Goal: Transaction & Acquisition: Purchase product/service

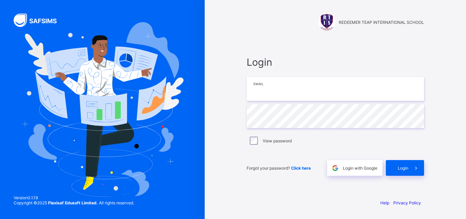
click at [300, 94] on input "email" at bounding box center [335, 89] width 177 height 24
type input "**********"
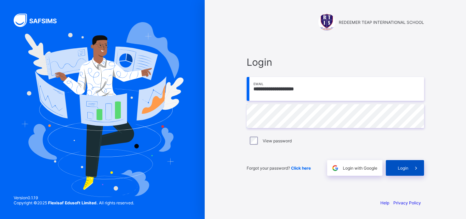
click at [399, 170] on span "Login" at bounding box center [403, 168] width 11 height 5
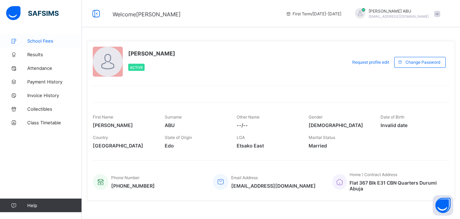
click at [41, 42] on span "School Fees" at bounding box center [54, 40] width 55 height 5
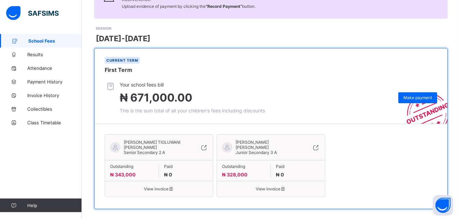
scroll to position [79, 0]
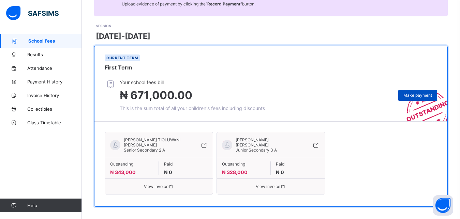
click at [425, 96] on span "Make payment" at bounding box center [418, 95] width 29 height 5
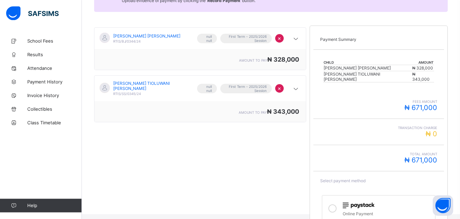
scroll to position [137, 0]
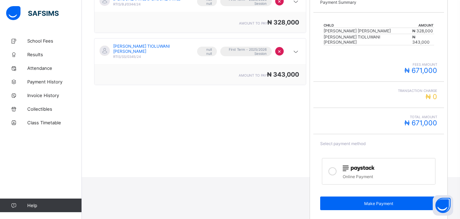
click at [337, 168] on icon at bounding box center [333, 172] width 8 height 8
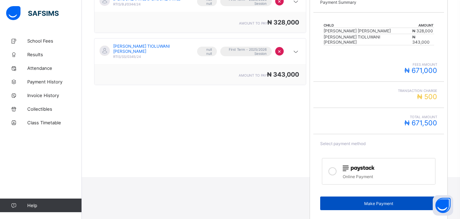
click at [375, 201] on span "Make Payment" at bounding box center [379, 203] width 106 height 5
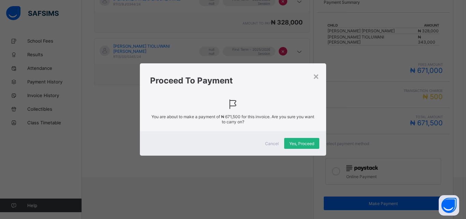
click at [298, 141] on div "Yes, Proceed" at bounding box center [301, 143] width 35 height 11
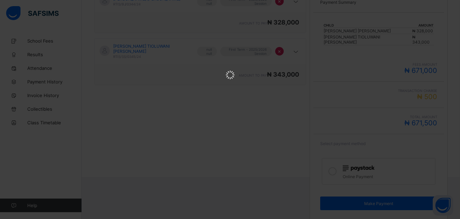
scroll to position [0, 0]
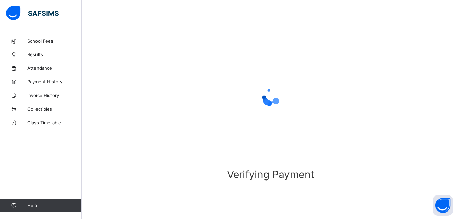
scroll to position [42, 0]
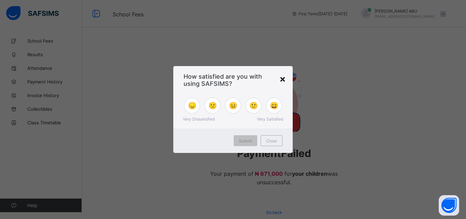
click at [283, 80] on div "×" at bounding box center [283, 79] width 6 height 12
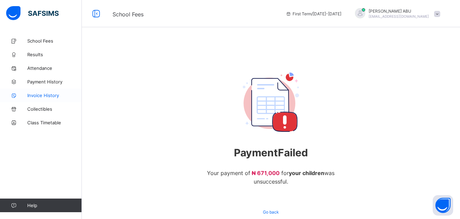
click at [48, 98] on span "Invoice History" at bounding box center [54, 95] width 55 height 5
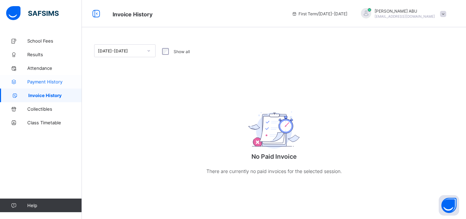
click at [34, 82] on span "Payment History" at bounding box center [54, 81] width 55 height 5
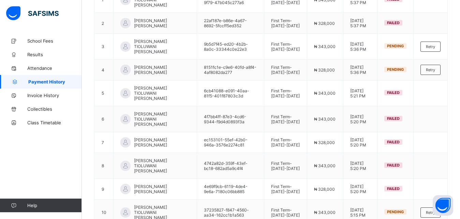
scroll to position [113, 0]
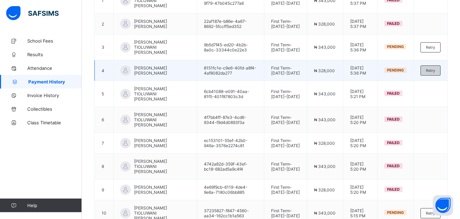
click at [439, 76] on div "Retry" at bounding box center [431, 71] width 20 height 10
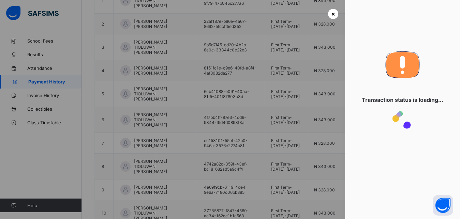
scroll to position [0, 0]
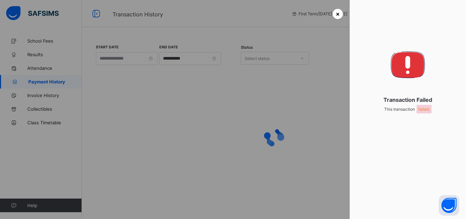
click at [338, 13] on span "×" at bounding box center [338, 13] width 4 height 7
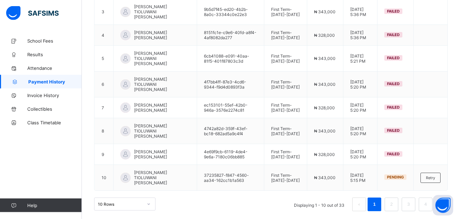
scroll to position [171, 0]
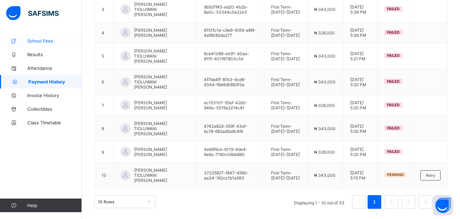
click at [55, 44] on link "School Fees" at bounding box center [41, 41] width 82 height 14
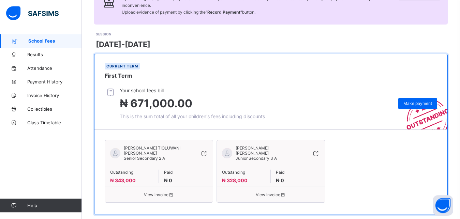
scroll to position [79, 0]
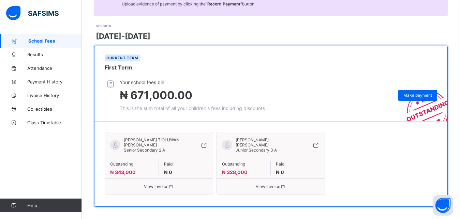
click at [274, 184] on span "View invoice" at bounding box center [271, 186] width 98 height 5
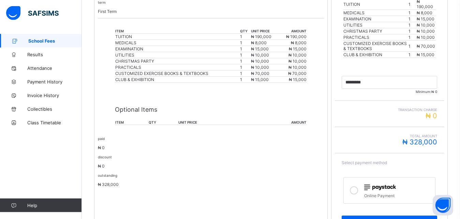
scroll to position [203, 0]
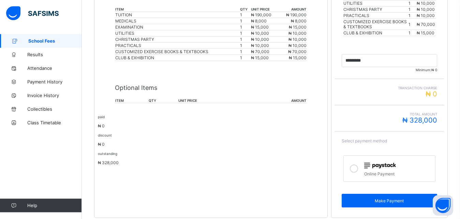
click at [357, 170] on icon at bounding box center [354, 169] width 8 height 8
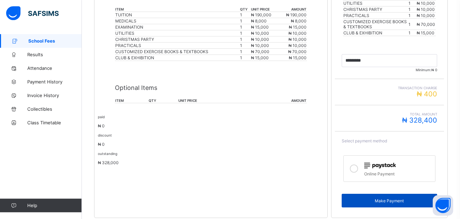
click at [385, 202] on span "Make Payment" at bounding box center [389, 201] width 85 height 5
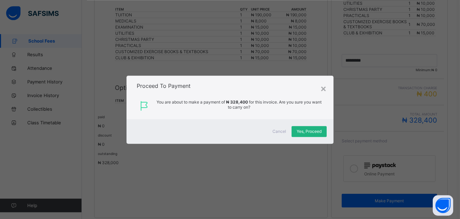
click at [307, 131] on span "Yes, Proceed" at bounding box center [309, 131] width 25 height 5
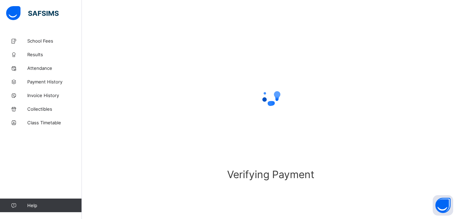
scroll to position [42, 0]
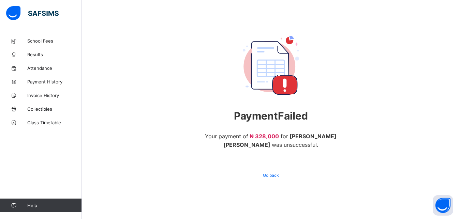
scroll to position [38, 0]
